Goal: Task Accomplishment & Management: Complete application form

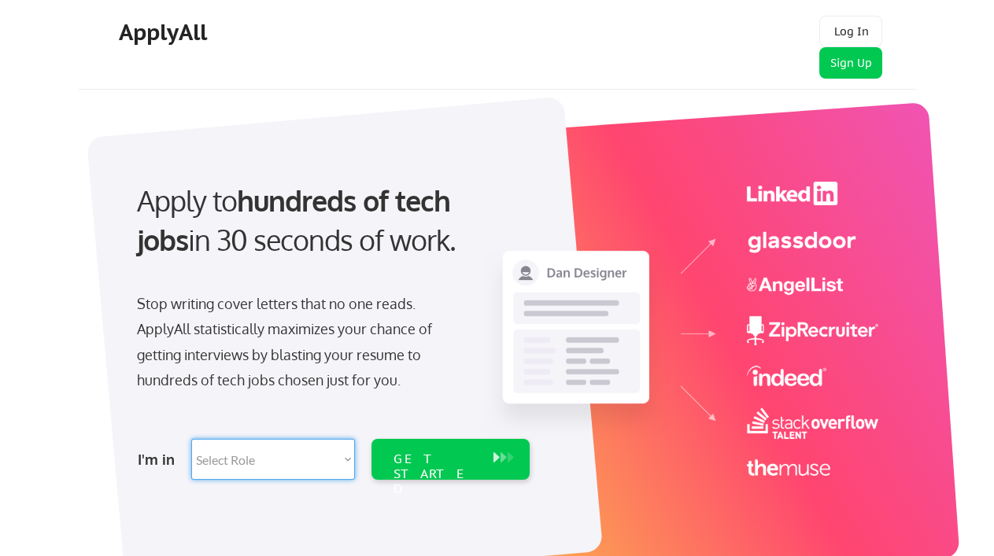
click at [347, 457] on select "Select Role Software Engineering Product Management Customer Success Sales UI/U…" at bounding box center [273, 459] width 164 height 41
click at [84, 414] on div "Apply to hundreds of tech jobs in 30 seconds of work. Stop writing cover letter…" at bounding box center [498, 336] width 831 height 521
click at [859, 68] on button "Sign Up" at bounding box center [850, 62] width 63 height 31
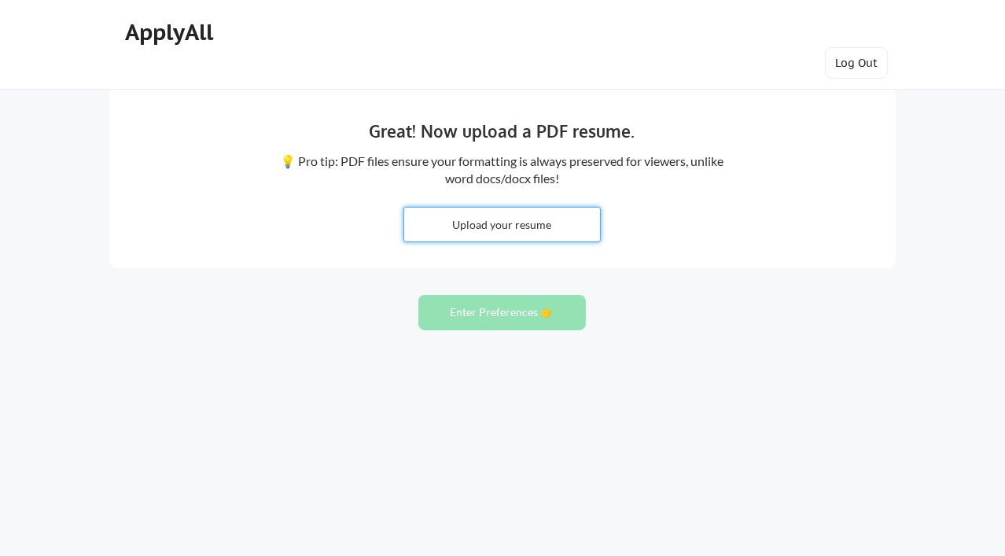
click at [502, 227] on input "file" at bounding box center [502, 225] width 196 height 34
type input "C:\fakepath\Brent_Beasley_Resume.docx"
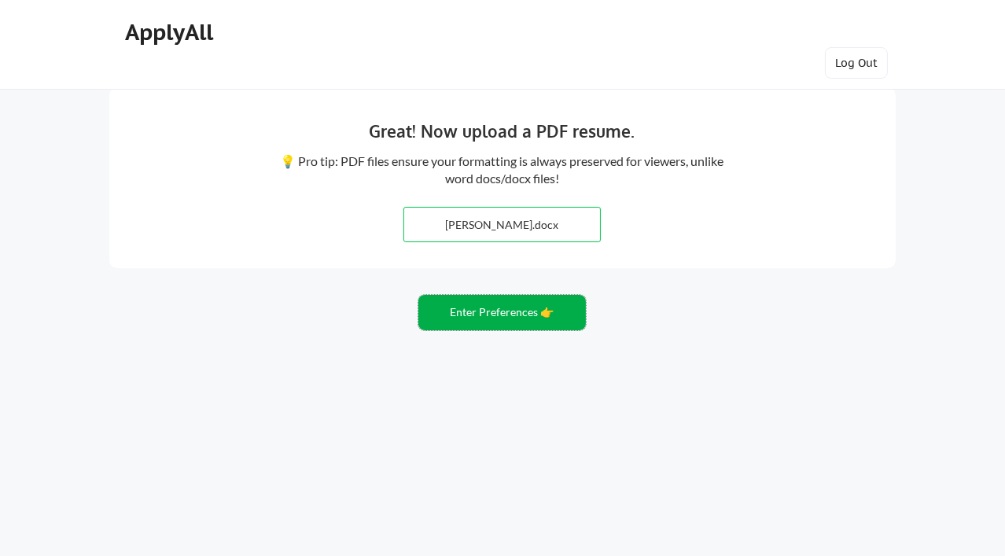
click at [492, 315] on button "Enter Preferences 👉" at bounding box center [502, 312] width 168 height 35
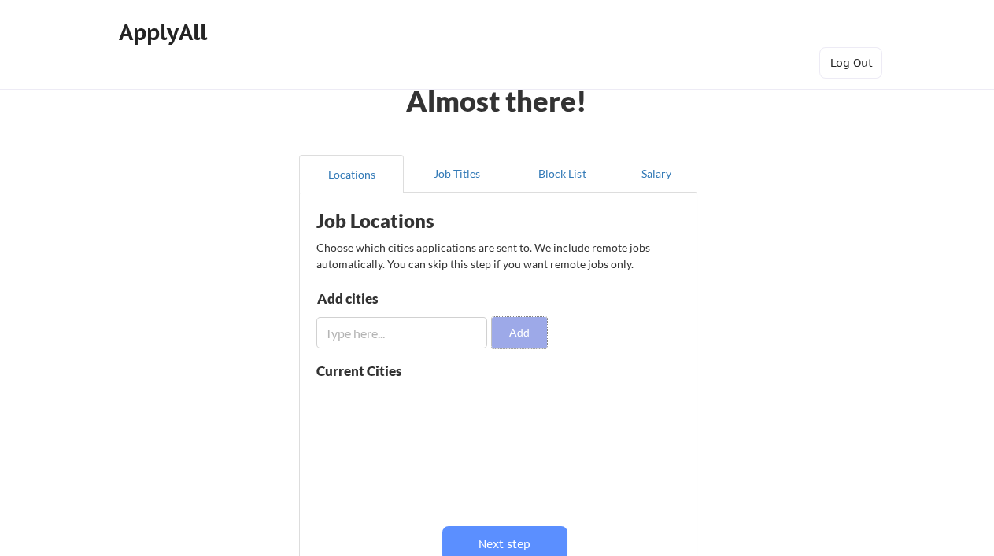
click at [525, 324] on button "Add" at bounding box center [519, 332] width 55 height 31
click at [344, 334] on input "input" at bounding box center [401, 332] width 171 height 31
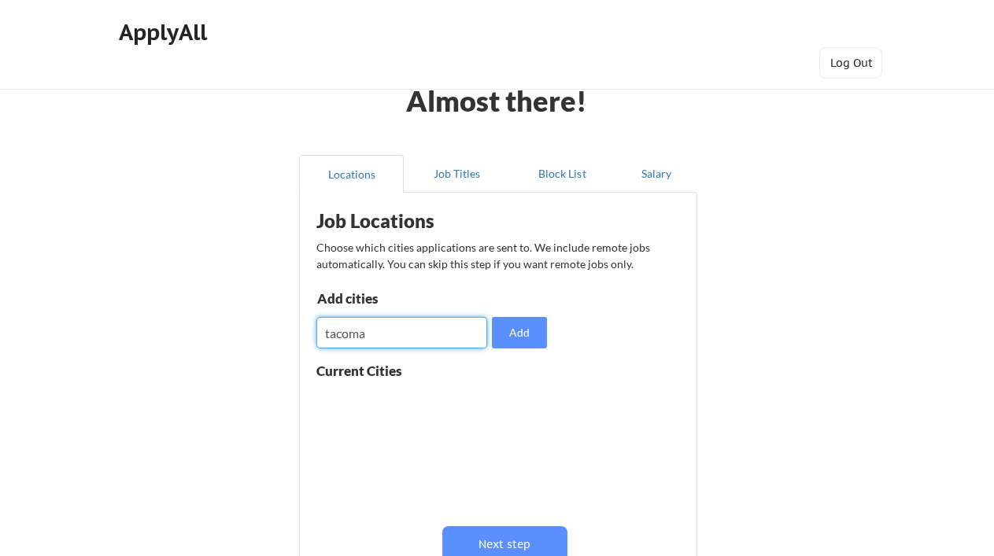
click at [344, 334] on input "input" at bounding box center [401, 332] width 171 height 31
type input "t"
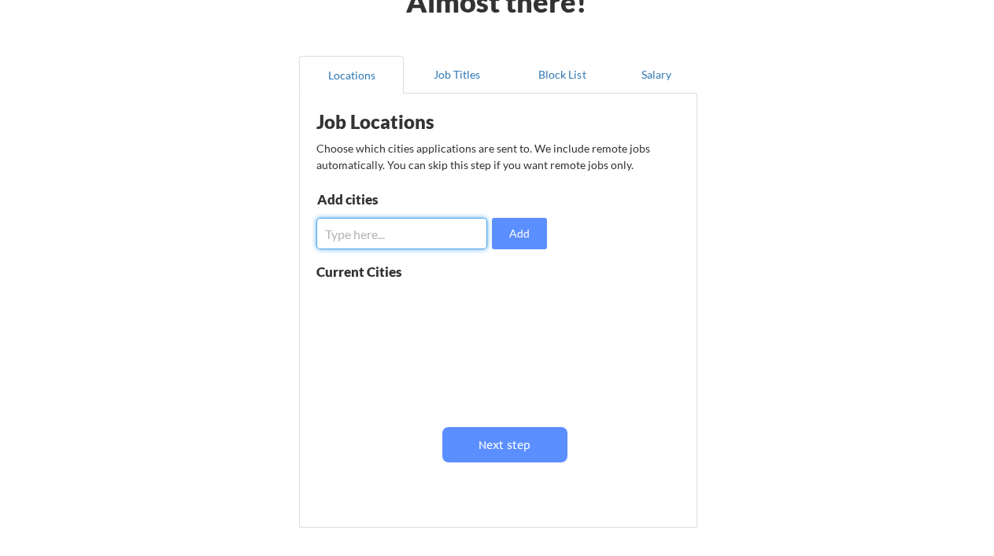
scroll to position [131, 0]
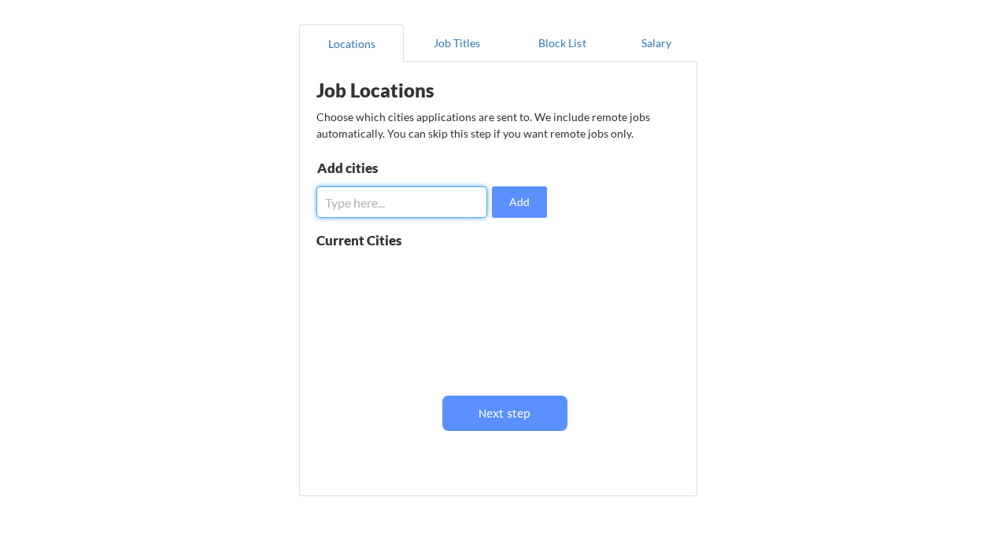
click at [350, 200] on input "input" at bounding box center [401, 201] width 171 height 31
type input "Tacoma"
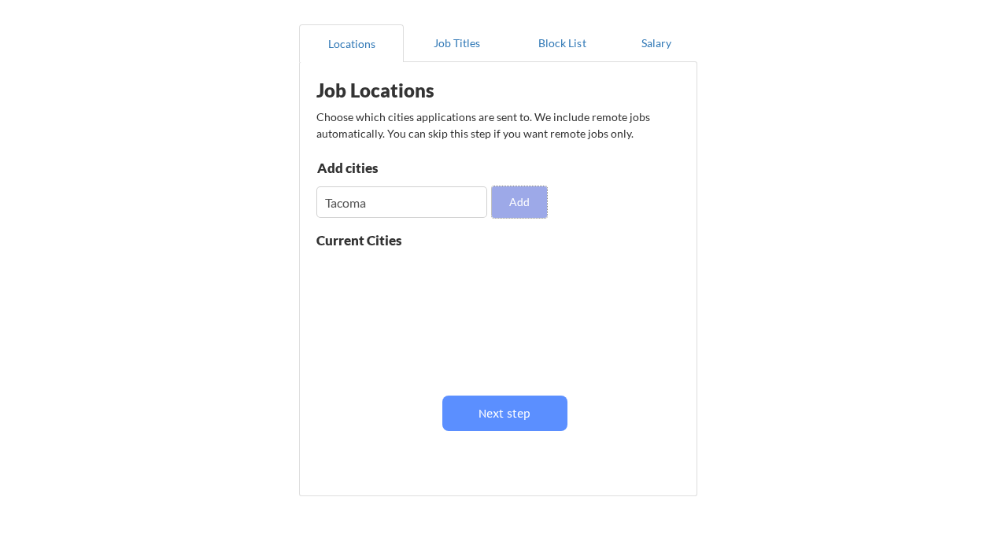
click at [533, 196] on button "Add" at bounding box center [519, 201] width 55 height 31
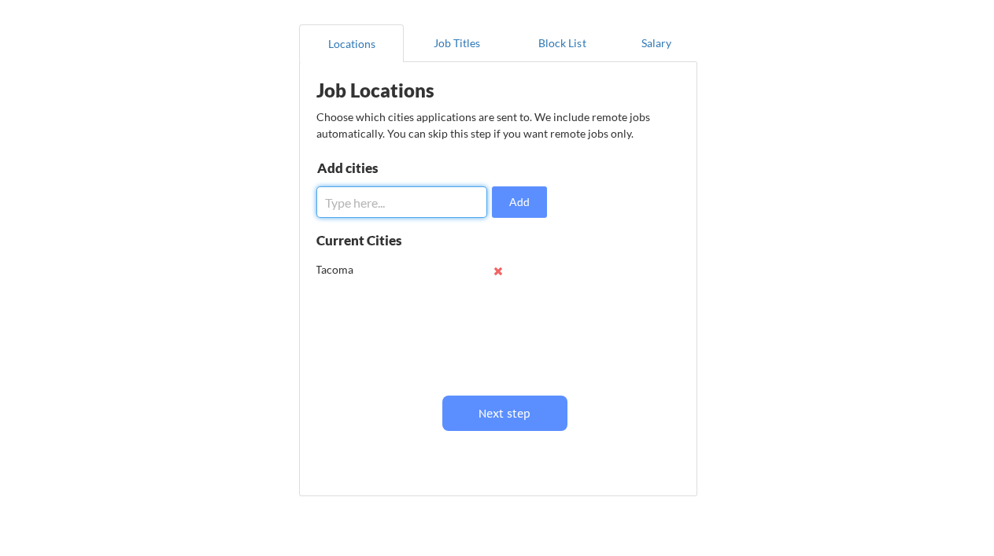
click at [382, 197] on input "input" at bounding box center [401, 201] width 171 height 31
type input "Kent"
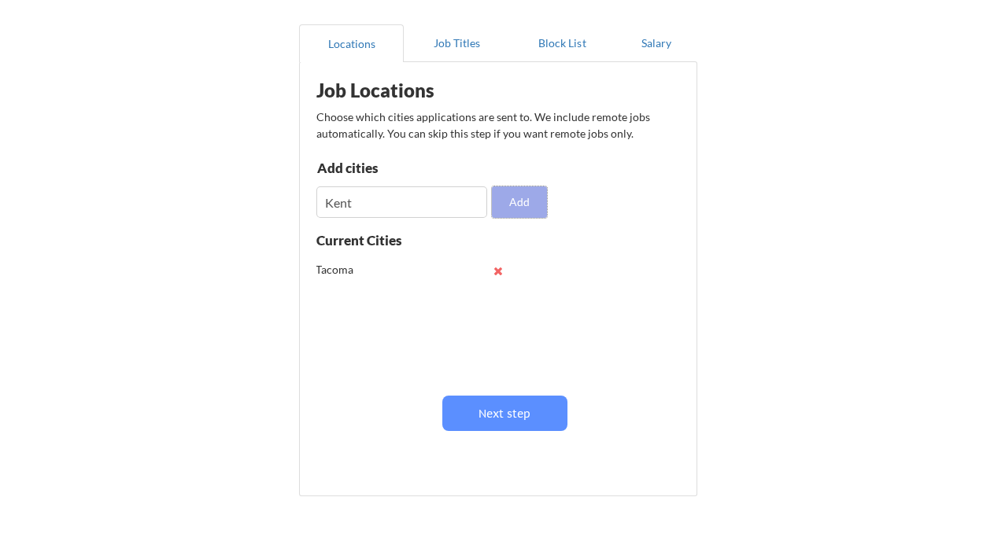
click at [527, 202] on button "Add" at bounding box center [519, 201] width 55 height 31
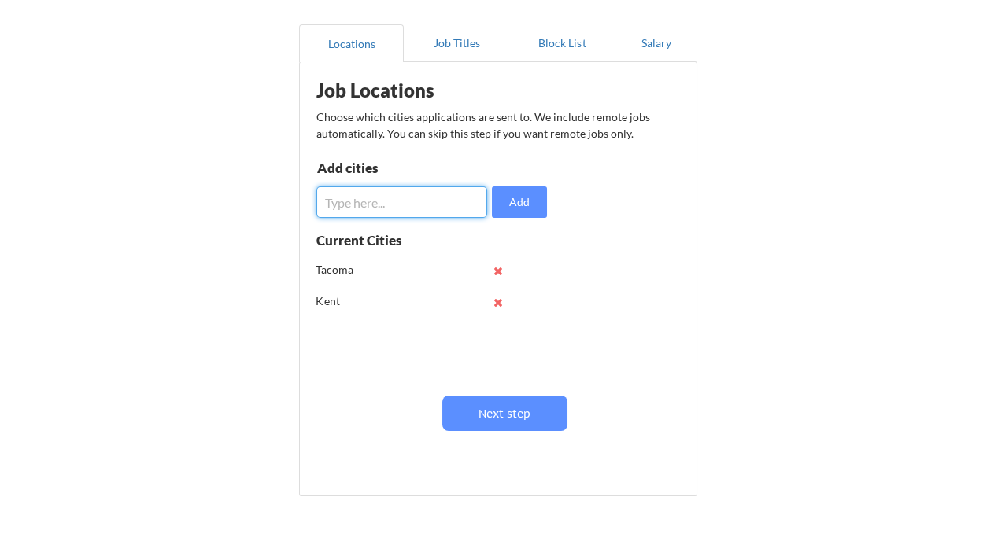
click at [340, 201] on input "input" at bounding box center [401, 201] width 171 height 31
type input "Bonny Lake"
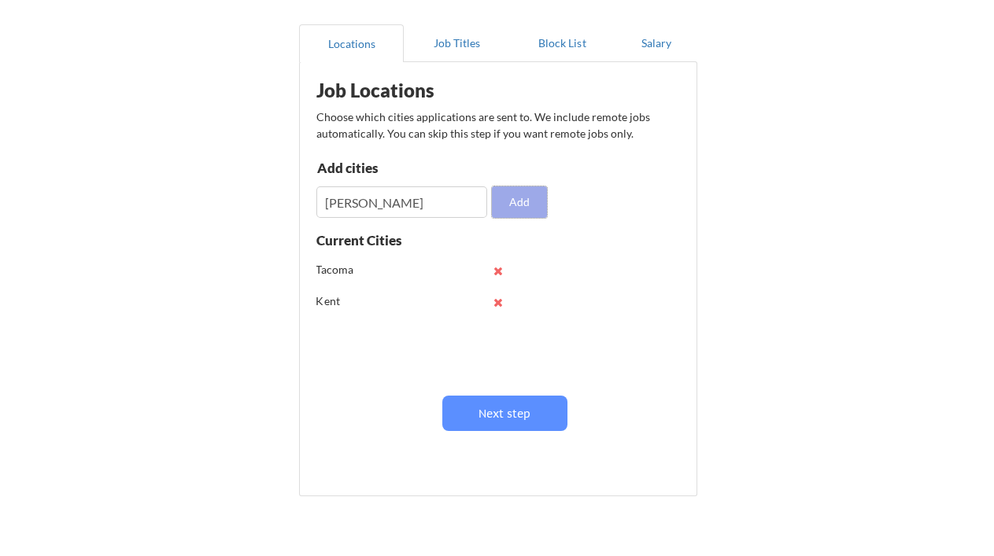
click at [518, 201] on button "Add" at bounding box center [519, 201] width 55 height 31
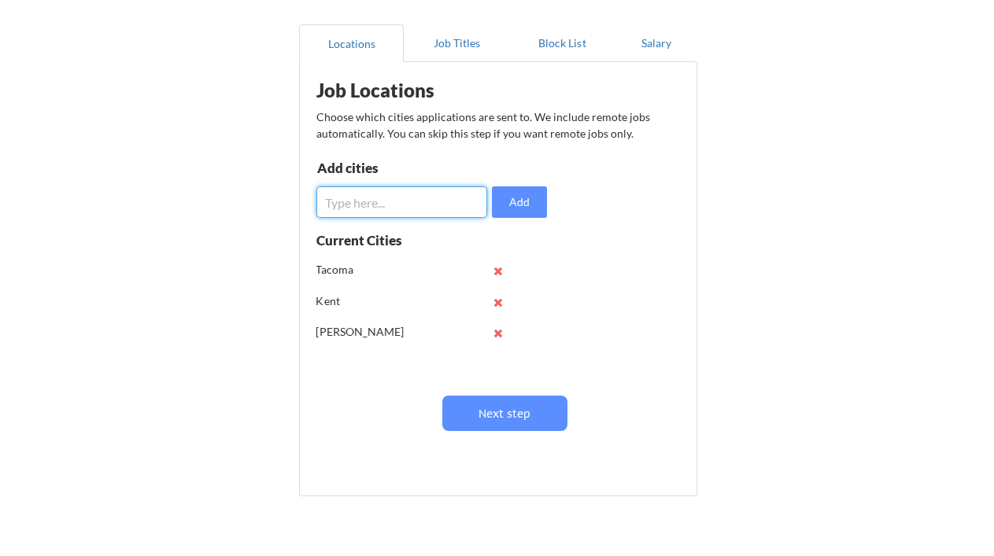
click at [337, 201] on input "input" at bounding box center [401, 201] width 171 height 31
type input "Puyallup"
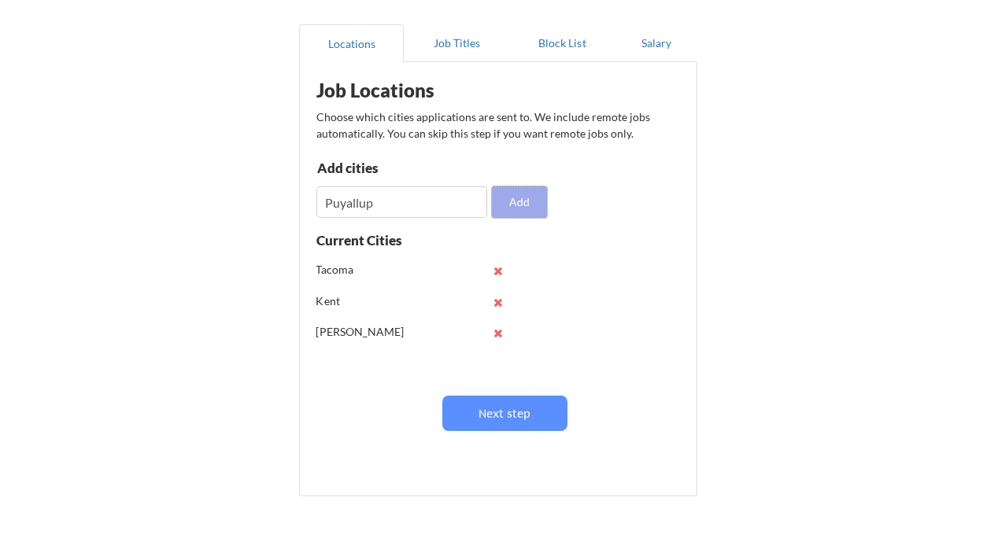
click at [527, 207] on button "Add" at bounding box center [519, 201] width 55 height 31
click at [352, 202] on input "input" at bounding box center [401, 201] width 171 height 31
type input "[PERSON_NAME]"
click at [516, 198] on button "Add" at bounding box center [519, 201] width 55 height 31
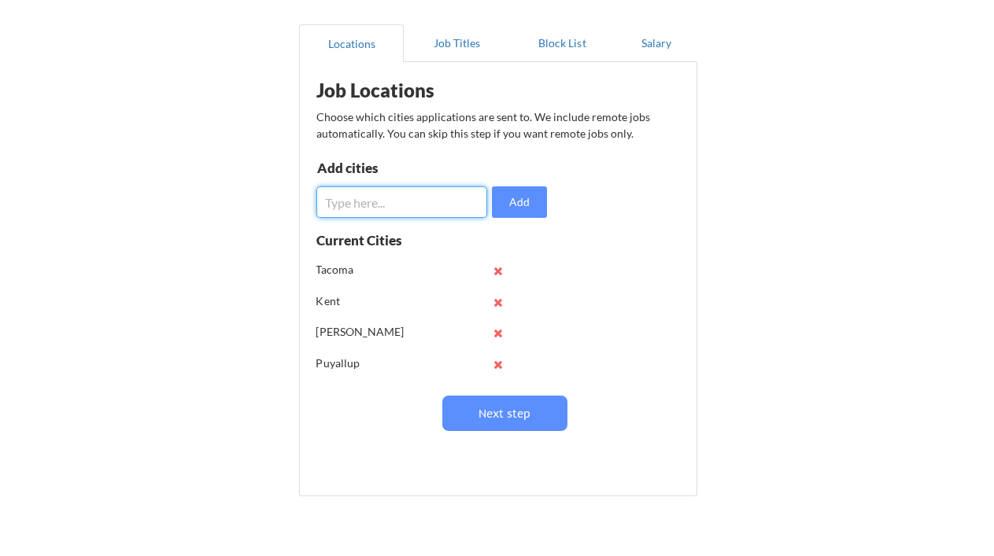
click at [352, 203] on input "input" at bounding box center [401, 201] width 171 height 31
type input "Tukwila"
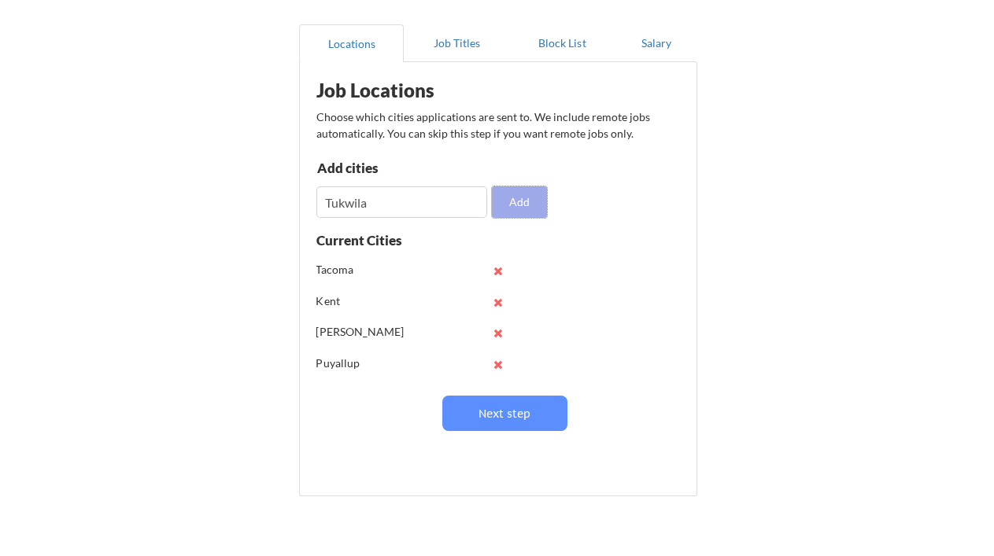
click at [518, 205] on button "Add" at bounding box center [519, 201] width 55 height 31
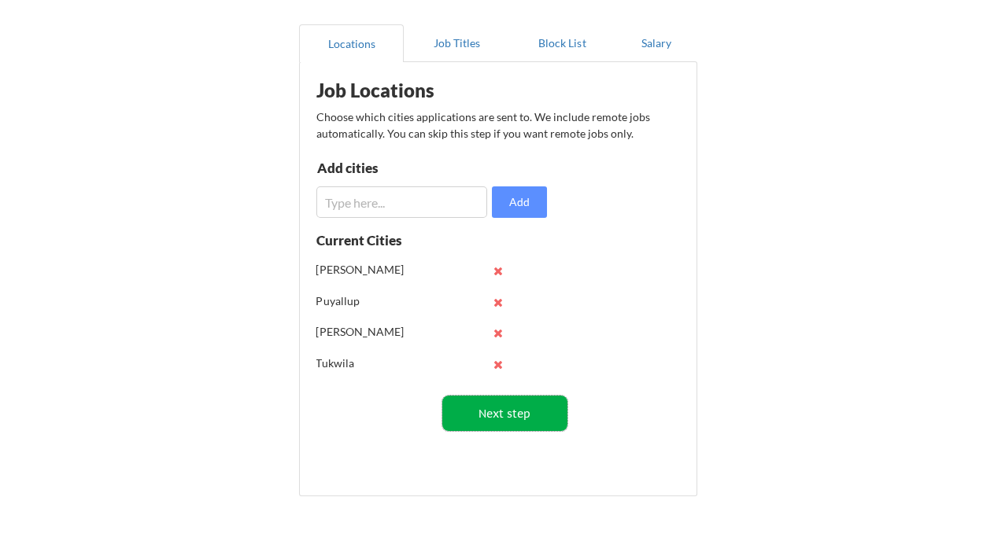
click at [533, 419] on button "Next step" at bounding box center [504, 413] width 125 height 35
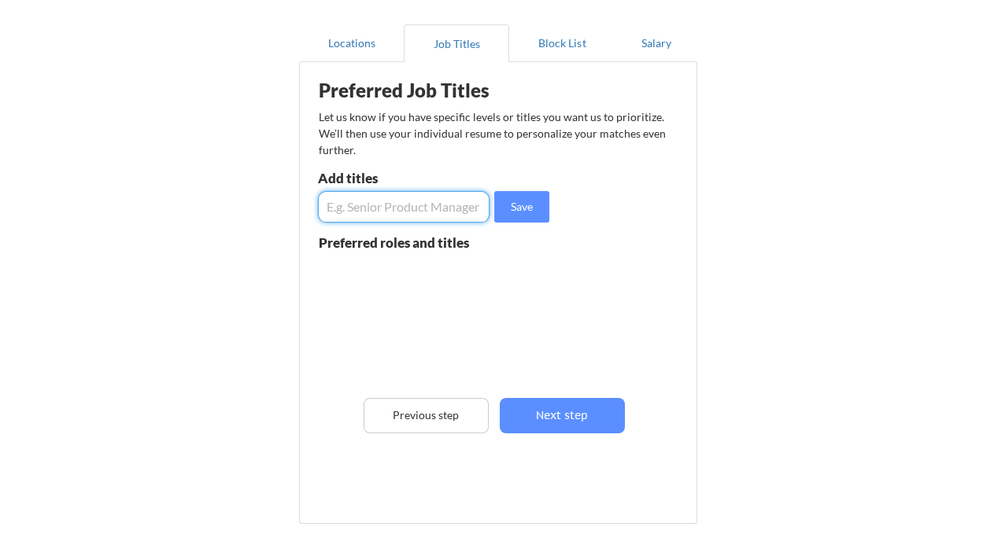
click at [348, 202] on input "input" at bounding box center [403, 206] width 171 height 31
click at [389, 206] on input "input" at bounding box center [403, 206] width 171 height 31
click at [386, 208] on input "input" at bounding box center [403, 206] width 171 height 31
type input "Manage IT Operation"
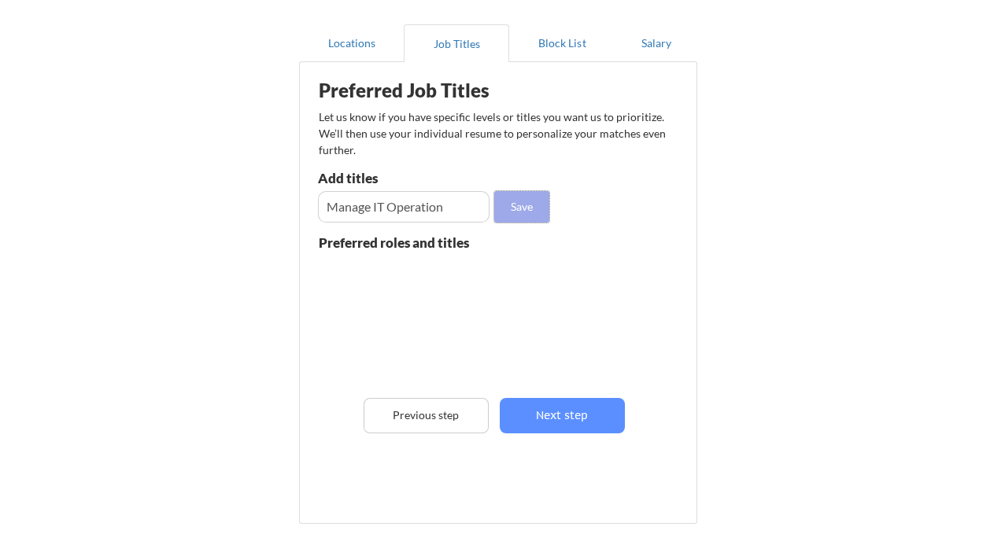
click at [537, 201] on button "Save" at bounding box center [521, 206] width 55 height 31
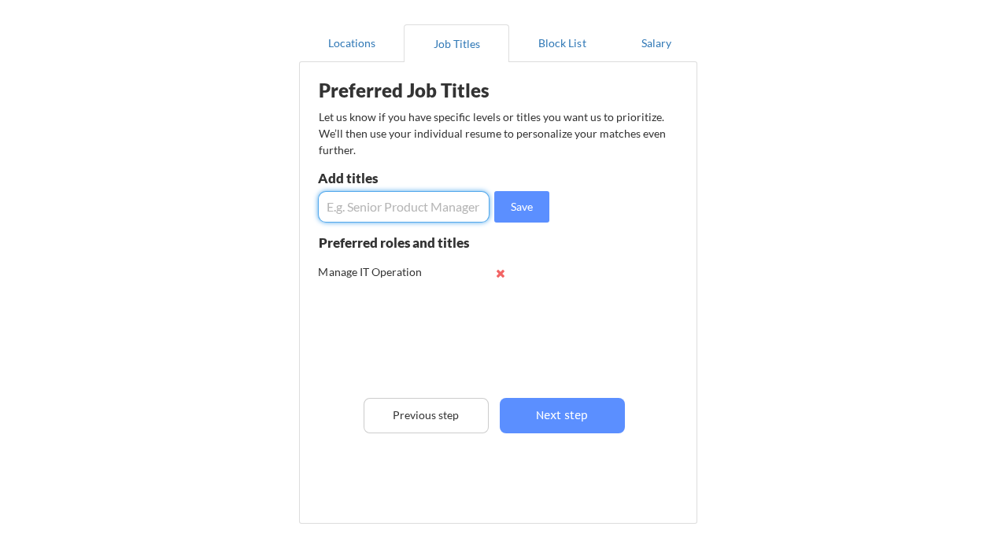
click at [376, 203] on input "input" at bounding box center [403, 206] width 171 height 31
type input "Manager IT Service Desk"
click at [533, 205] on button "Save" at bounding box center [521, 206] width 55 height 31
click at [345, 199] on input "input" at bounding box center [403, 206] width 171 height 31
type input "Manager NOC Operations"
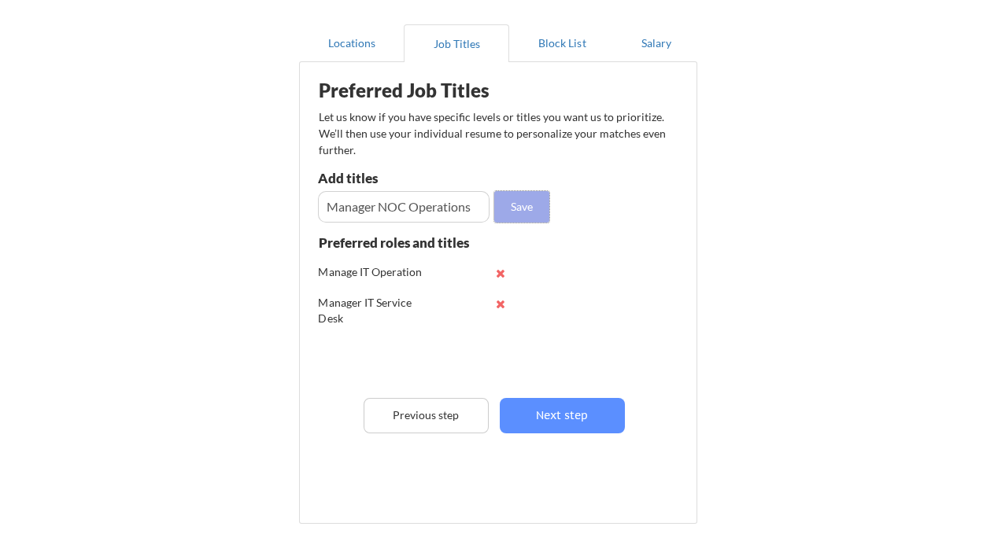
click at [545, 197] on button "Save" at bounding box center [521, 206] width 55 height 31
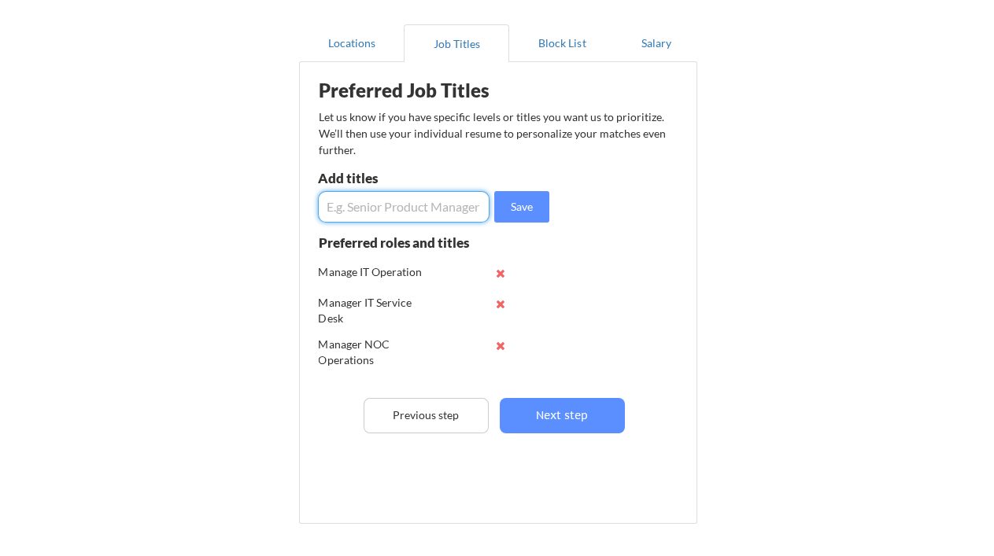
click at [356, 211] on input "input" at bounding box center [403, 206] width 171 height 31
type input "M"
click at [531, 202] on button "Save" at bounding box center [521, 206] width 55 height 31
click at [350, 208] on input "input" at bounding box center [403, 206] width 171 height 31
click at [380, 206] on input "input" at bounding box center [403, 206] width 171 height 31
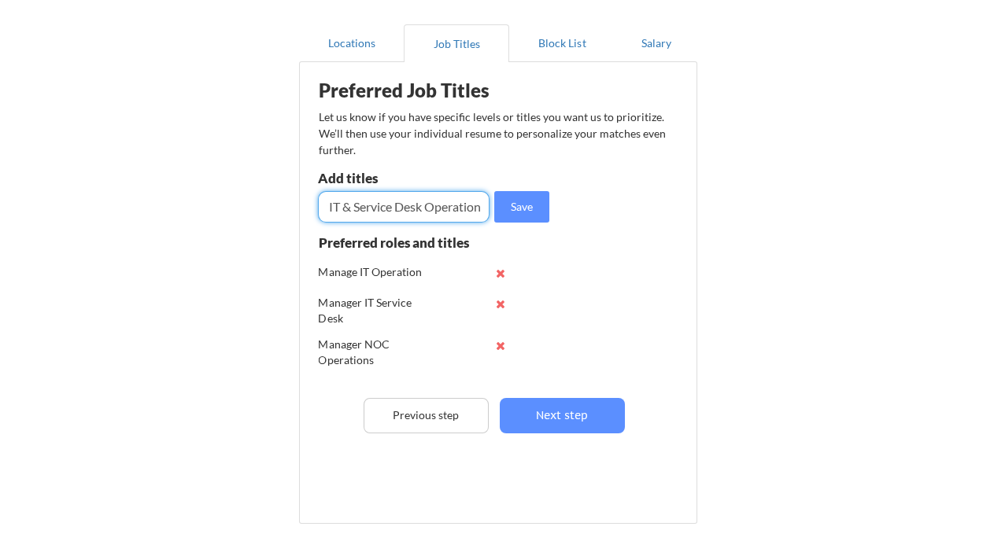
scroll to position [0, 53]
type input "Manager IT & Service Desk Operation"
click at [524, 200] on button "Save" at bounding box center [521, 206] width 55 height 31
click at [407, 274] on div "Manage IT Operation" at bounding box center [370, 272] width 103 height 16
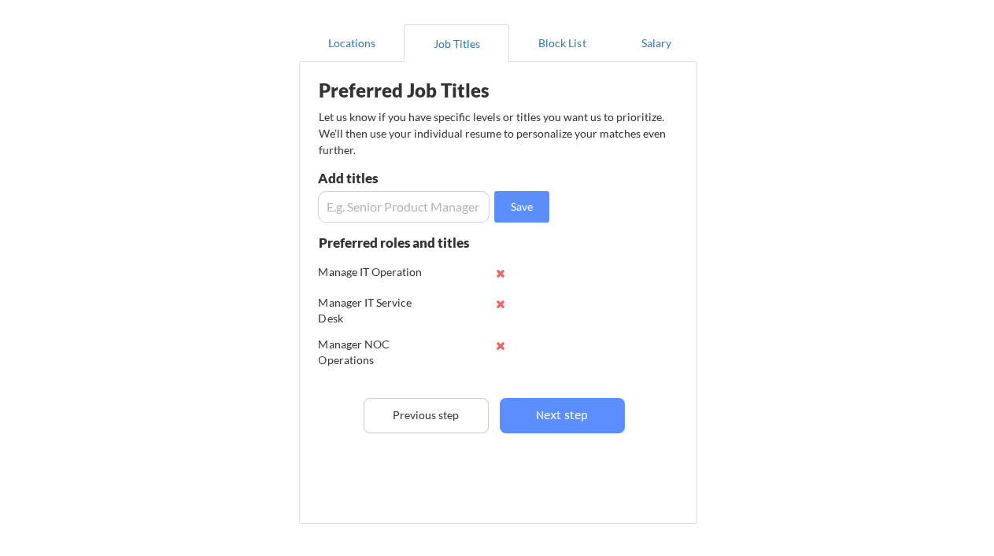
click at [359, 273] on div "Manage IT Operation" at bounding box center [370, 272] width 103 height 16
click at [501, 269] on button at bounding box center [501, 273] width 12 height 12
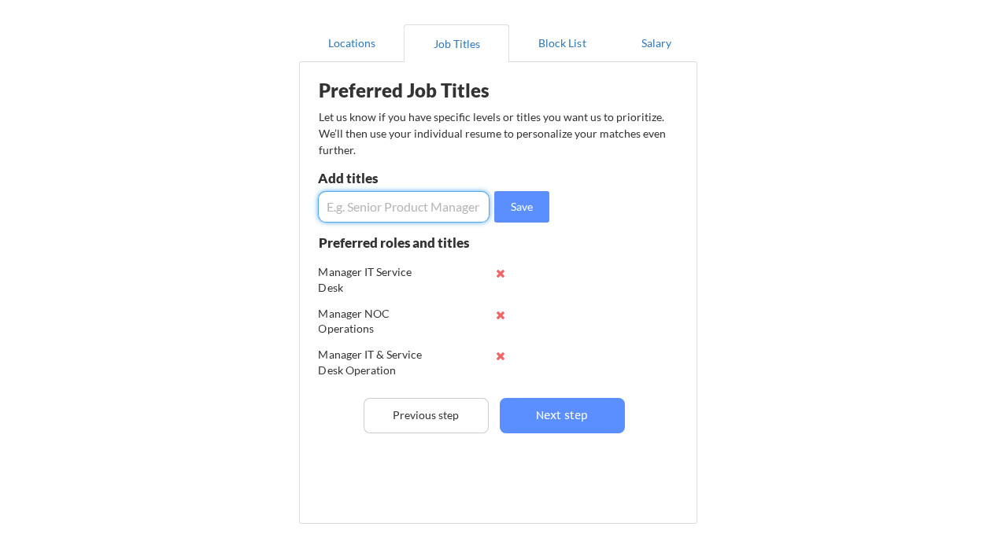
click at [398, 208] on input "input" at bounding box center [403, 206] width 171 height 31
type input "Manager IT Operations"
click at [522, 210] on button "Save" at bounding box center [521, 206] width 55 height 31
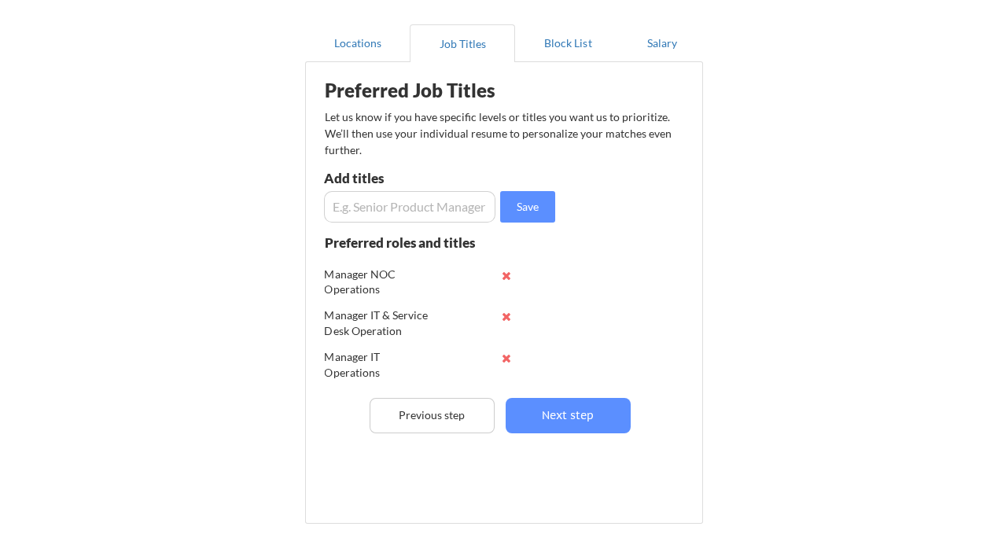
scroll to position [41, 0]
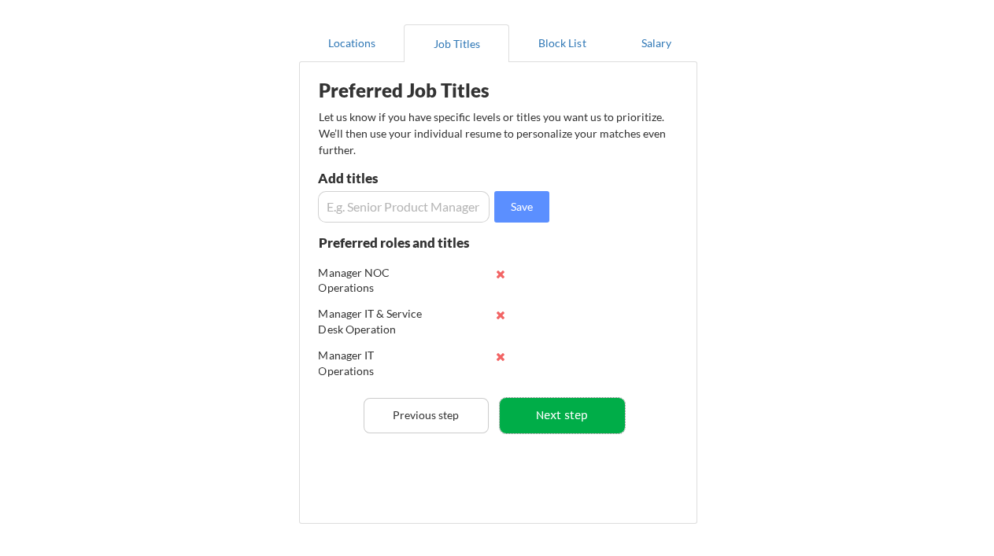
click at [564, 430] on button "Next step" at bounding box center [562, 415] width 125 height 35
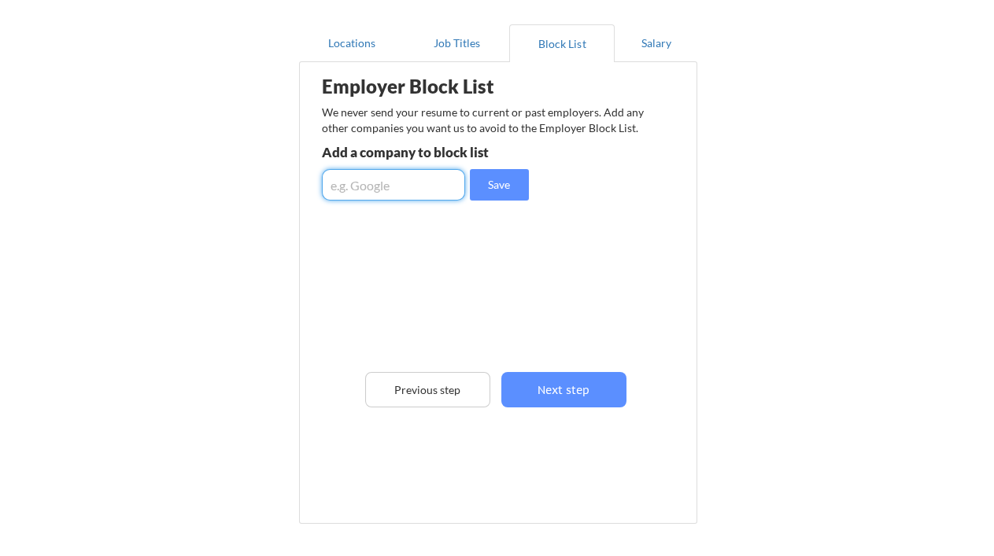
click at [367, 184] on input "input" at bounding box center [393, 184] width 143 height 31
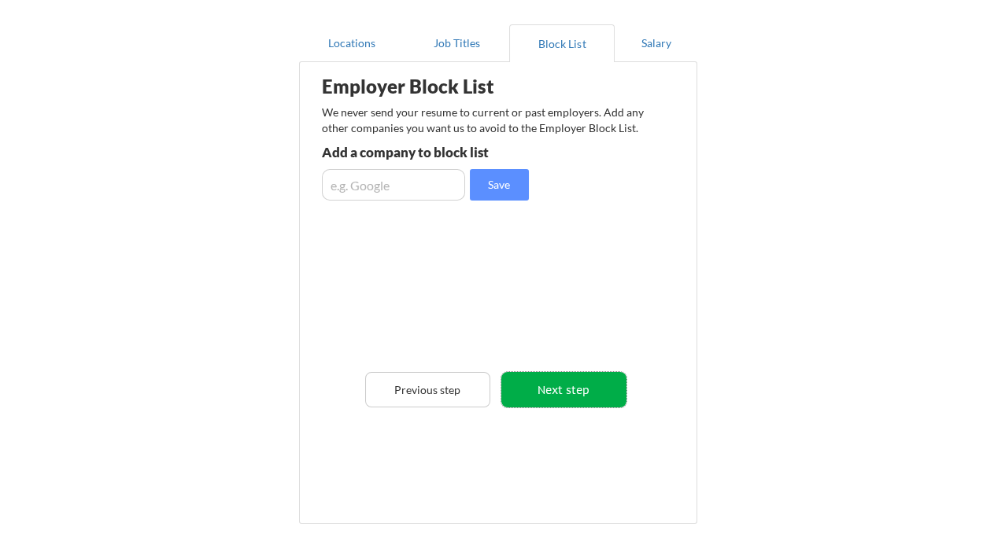
click at [586, 385] on button "Next step" at bounding box center [563, 389] width 125 height 35
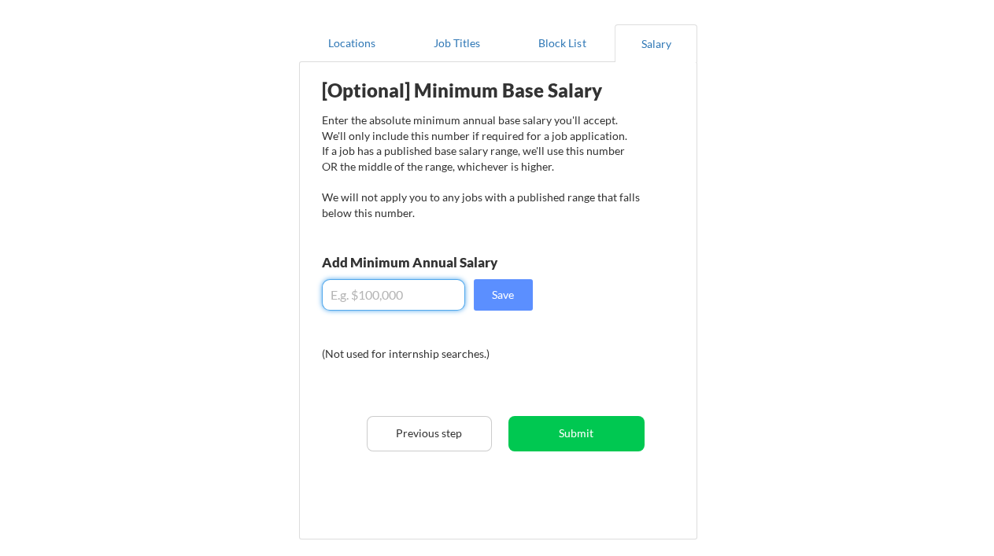
click at [414, 298] on input "input" at bounding box center [393, 294] width 143 height 31
click at [385, 295] on input "input" at bounding box center [393, 294] width 143 height 31
click at [426, 303] on input "input" at bounding box center [393, 294] width 143 height 31
click at [351, 291] on input "input" at bounding box center [393, 294] width 143 height 31
click at [348, 294] on input "input" at bounding box center [393, 294] width 143 height 31
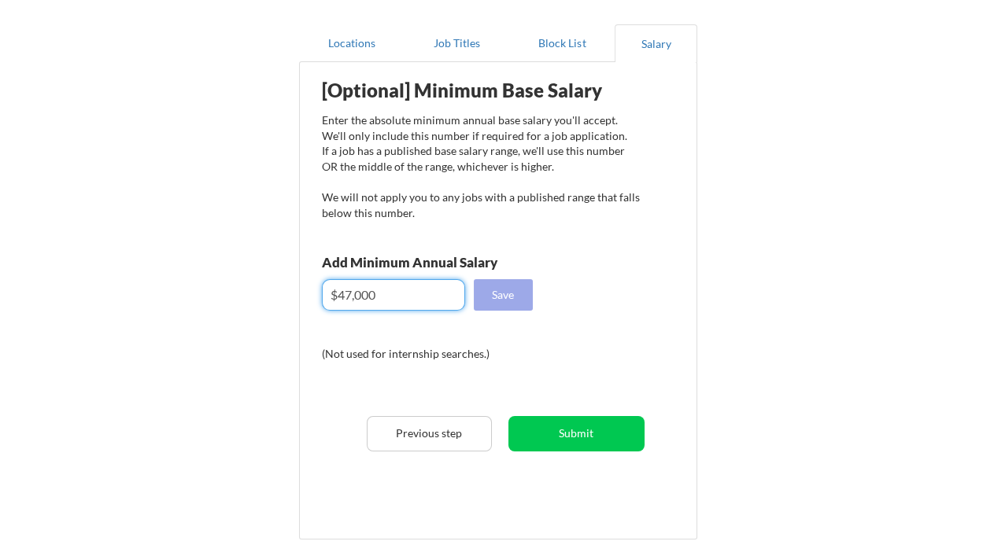
type input "$47,000"
click at [509, 295] on button "Save" at bounding box center [503, 294] width 59 height 31
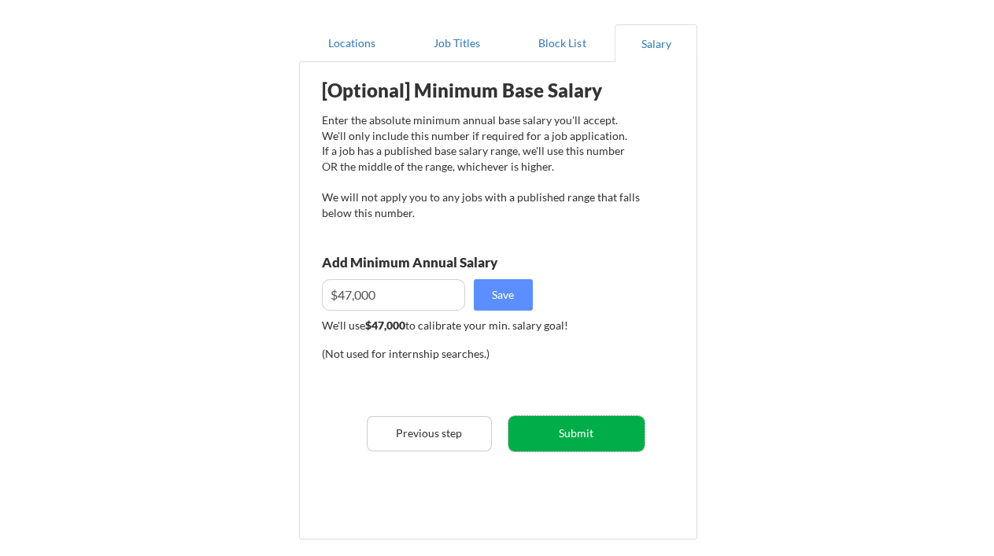
click at [587, 441] on button "Submit" at bounding box center [576, 433] width 136 height 35
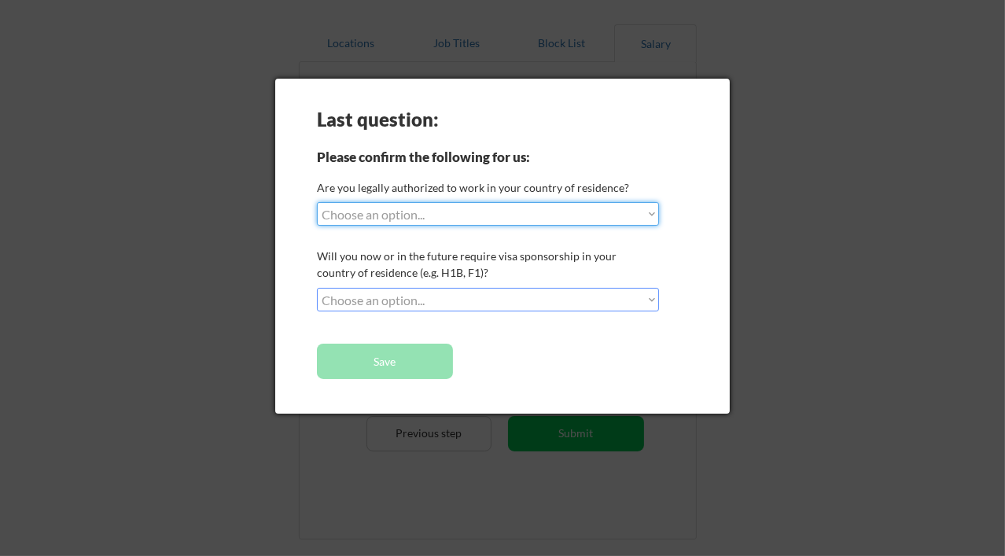
click at [655, 211] on select "Choose an option... Yes, I am a US Citizen Yes, I am a Canadian Citizen Yes, I …" at bounding box center [488, 214] width 342 height 24
select select ""yes__i_am_a_us_citizen""
click at [317, 202] on select "Choose an option... Yes, I am a US Citizen Yes, I am a Canadian Citizen Yes, I …" at bounding box center [488, 214] width 342 height 24
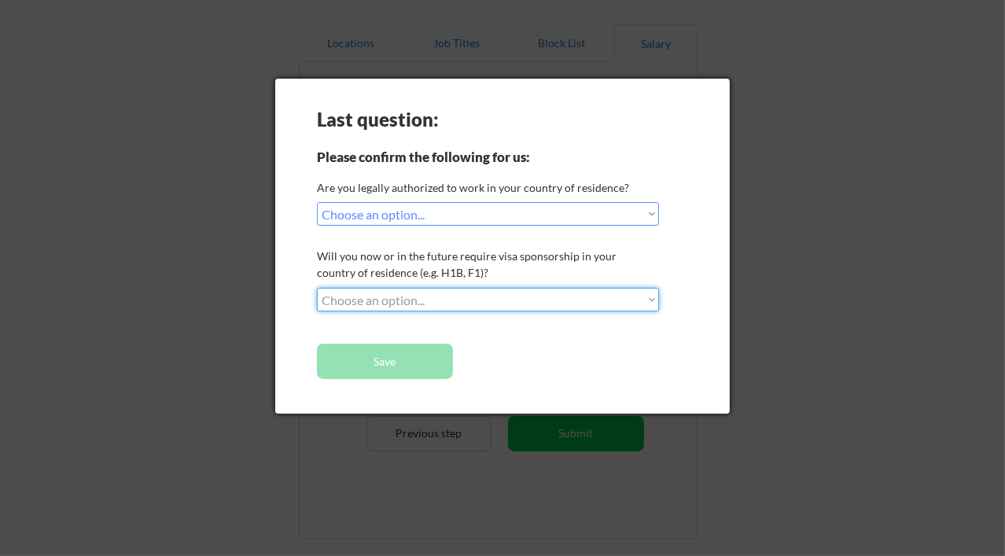
click at [652, 299] on select "Choose an option... No, I will not need sponsorship Yes, I will need sponsorship" at bounding box center [488, 300] width 342 height 24
select select ""no__i_will_not_need_sponsorship""
click at [317, 288] on select "Choose an option... No, I will not need sponsorship Yes, I will need sponsorship" at bounding box center [488, 300] width 342 height 24
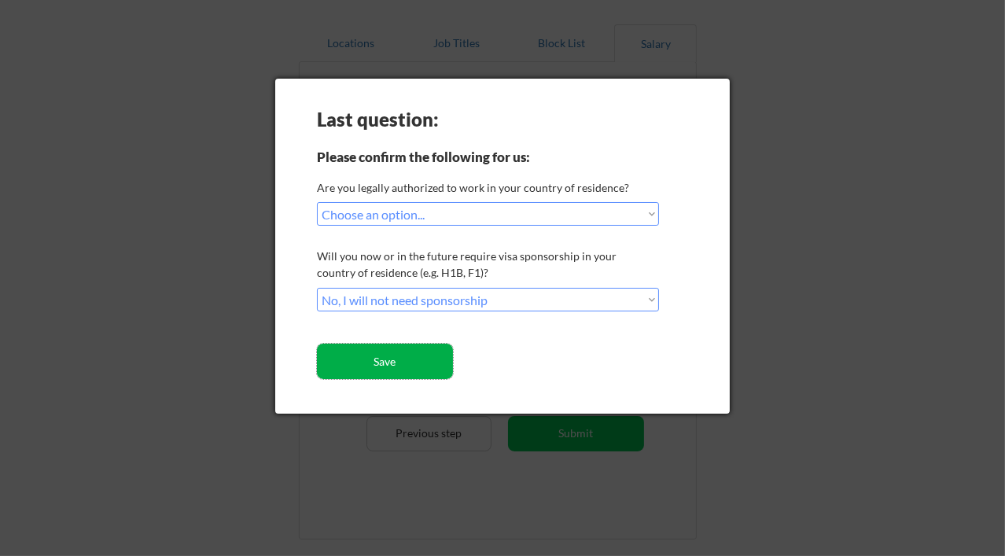
click at [416, 350] on button "Save" at bounding box center [385, 361] width 136 height 35
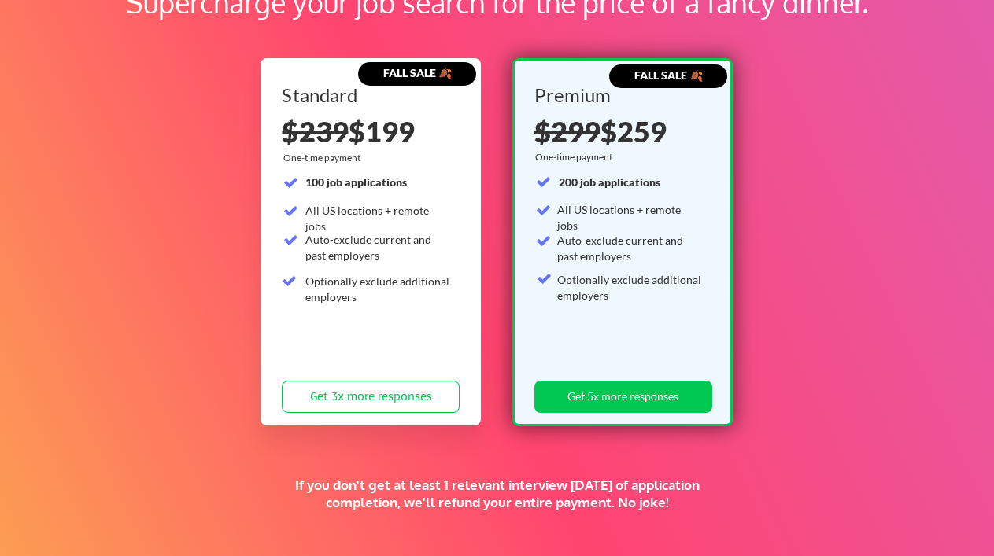
scroll to position [133, 0]
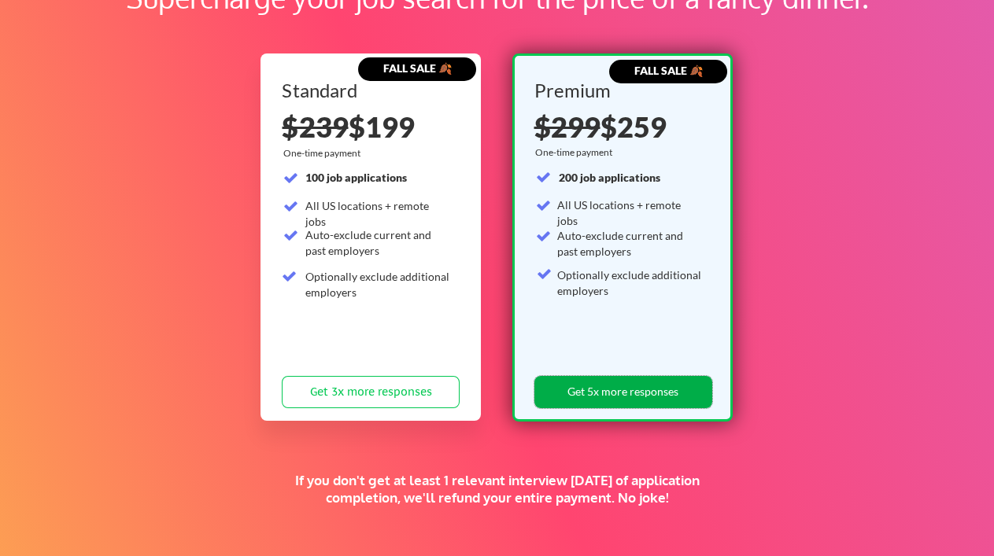
click at [655, 392] on button "Get 5x more responses" at bounding box center [623, 392] width 178 height 32
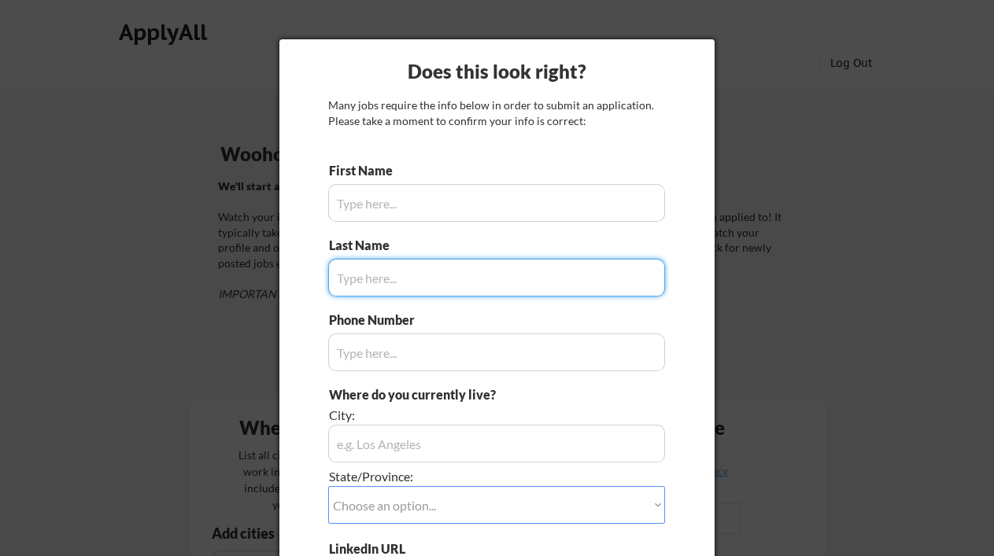
type input "[PERSON_NAME]"
type input "[PHONE_NUMBER]"
type input "Puyallup, [GEOGRAPHIC_DATA]"
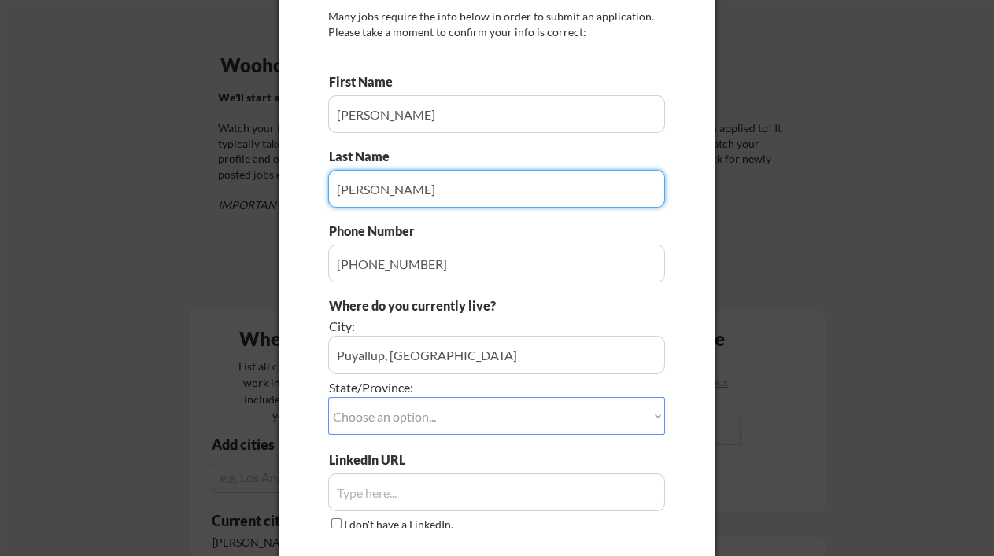
scroll to position [91, 0]
type input "[PERSON_NAME]"
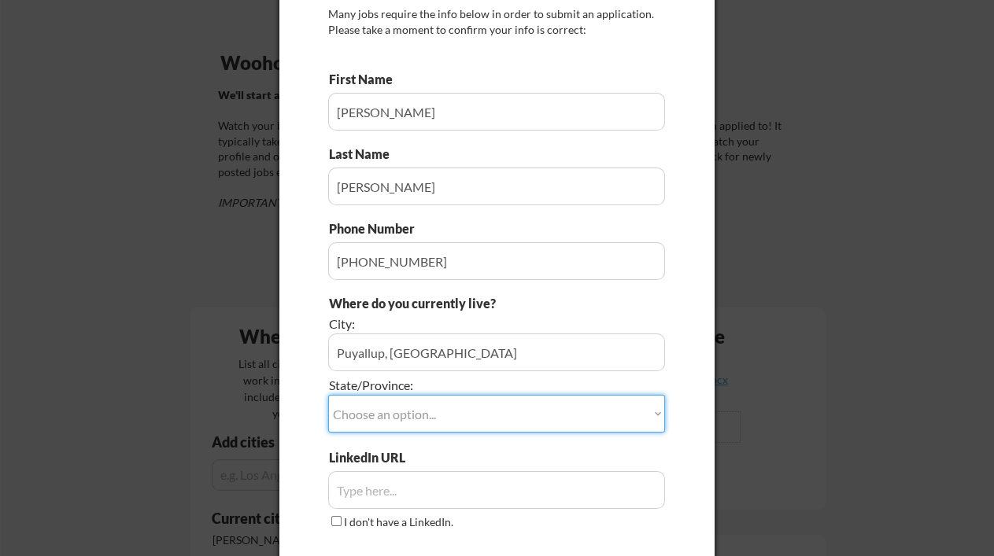
click at [657, 407] on select "Choose an option... Other/Not Applicable [US_STATE] [US_STATE] [GEOGRAPHIC_DATA…" at bounding box center [496, 414] width 337 height 38
select select ""[US_STATE]""
click at [328, 395] on select "Choose an option... Other/Not Applicable [US_STATE] [US_STATE] [GEOGRAPHIC_DATA…" at bounding box center [496, 414] width 337 height 38
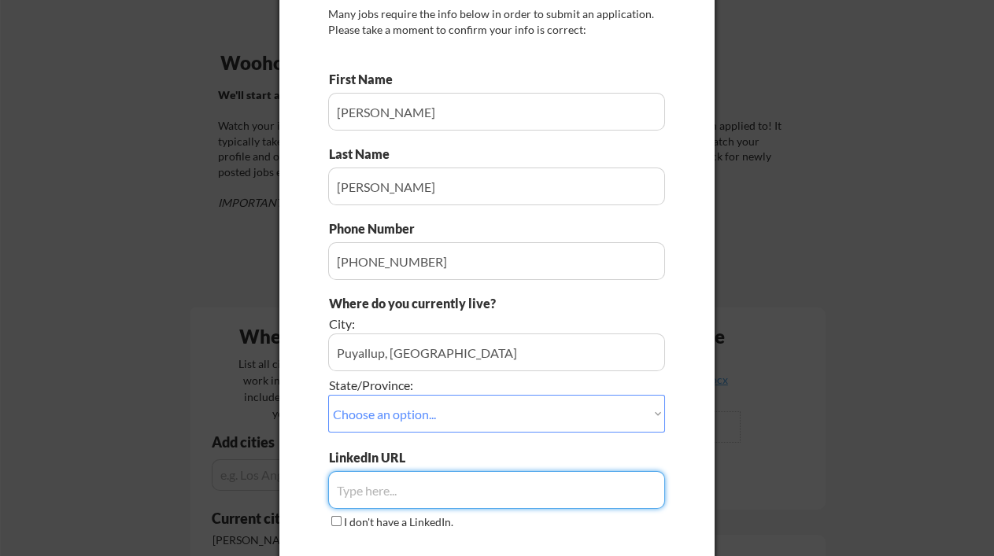
click at [474, 487] on input "input" at bounding box center [496, 490] width 337 height 38
click at [500, 483] on input "input" at bounding box center [496, 490] width 337 height 38
drag, startPoint x: 580, startPoint y: 489, endPoint x: 220, endPoint y: 488, distance: 359.5
click at [220, 465] on body "Your Dashboard Woohoo! You're ready to be applied! 🙌 We'll start applying you t…" at bounding box center [497, 187] width 994 height 556
paste input "[URL][DOMAIN_NAME][PERSON_NAME]"
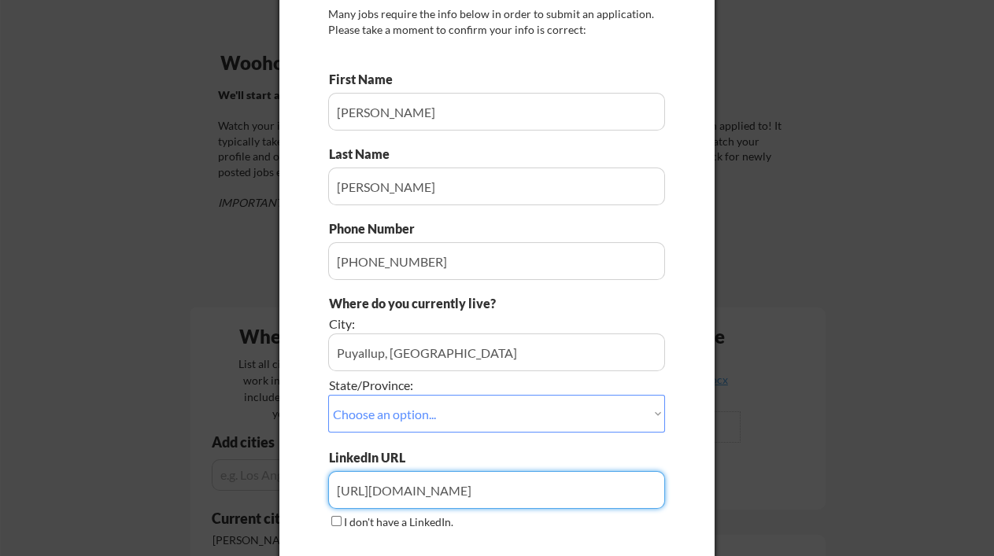
type input "[URL][DOMAIN_NAME][PERSON_NAME]"
drag, startPoint x: 645, startPoint y: 495, endPoint x: 297, endPoint y: 522, distance: 348.8
click at [297, 522] on div "Does this look right? Many jobs require the info below in order to submit an ap…" at bounding box center [496, 280] width 435 height 664
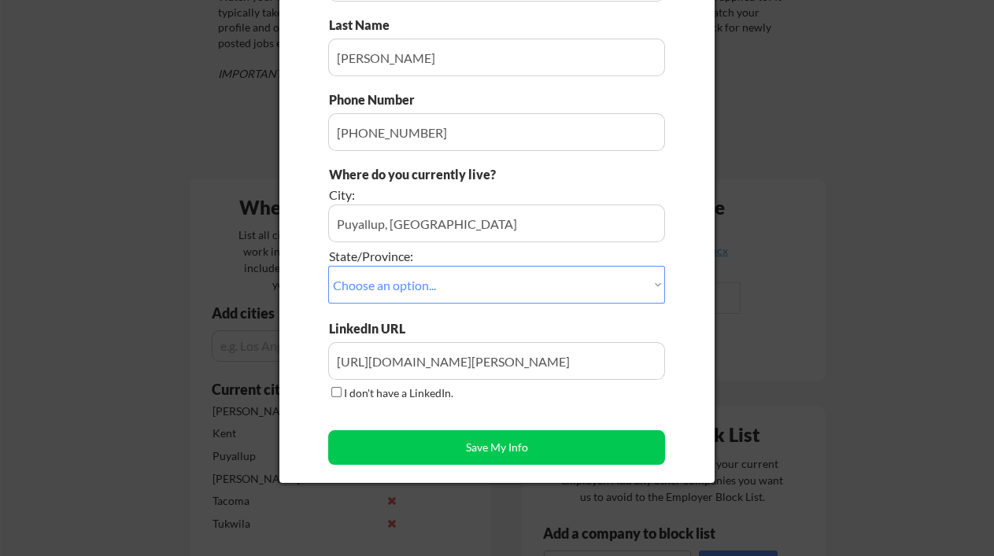
scroll to position [223, 0]
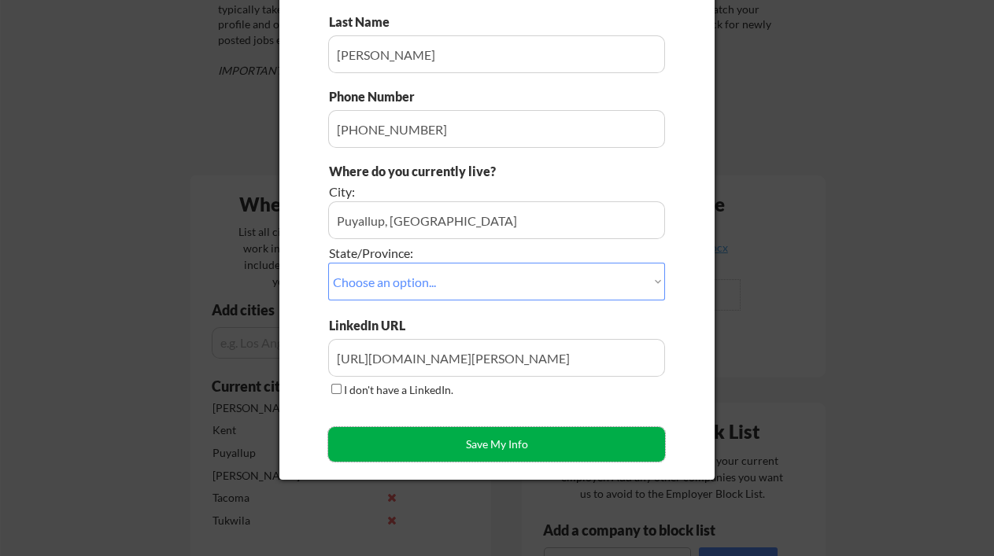
click at [508, 444] on button "Save My Info" at bounding box center [496, 444] width 337 height 35
type input "Puyallup, [GEOGRAPHIC_DATA], [US_STATE]"
